Goal: Navigation & Orientation: Understand site structure

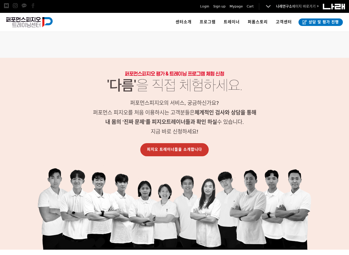
scroll to position [562, 0]
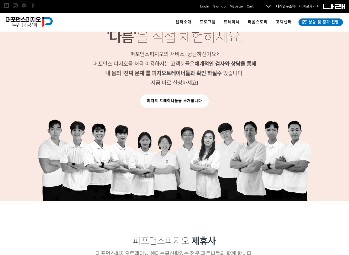
click at [168, 102] on link "피지오 트레이너들을 소개합니다" at bounding box center [174, 100] width 68 height 13
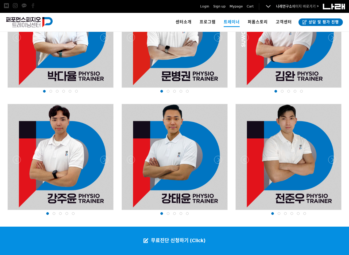
scroll to position [573, 0]
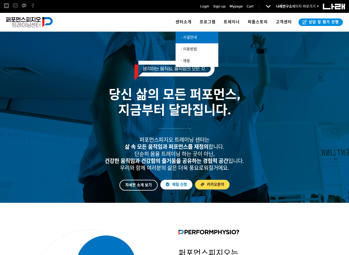
click at [191, 40] on link "· 시설안내" at bounding box center [197, 38] width 43 height 12
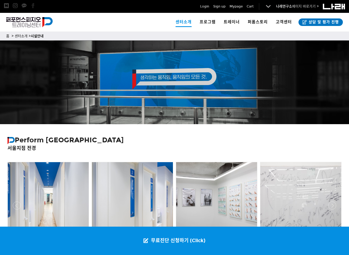
scroll to position [80, 0]
